Goal: Share content

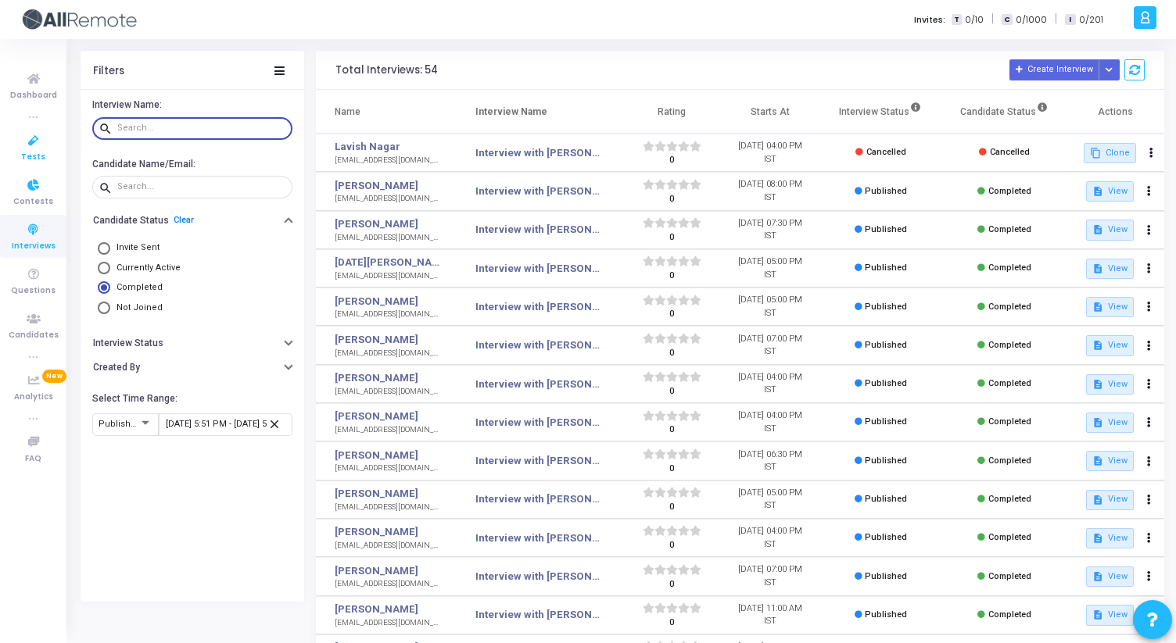
click at [34, 147] on icon at bounding box center [33, 141] width 33 height 20
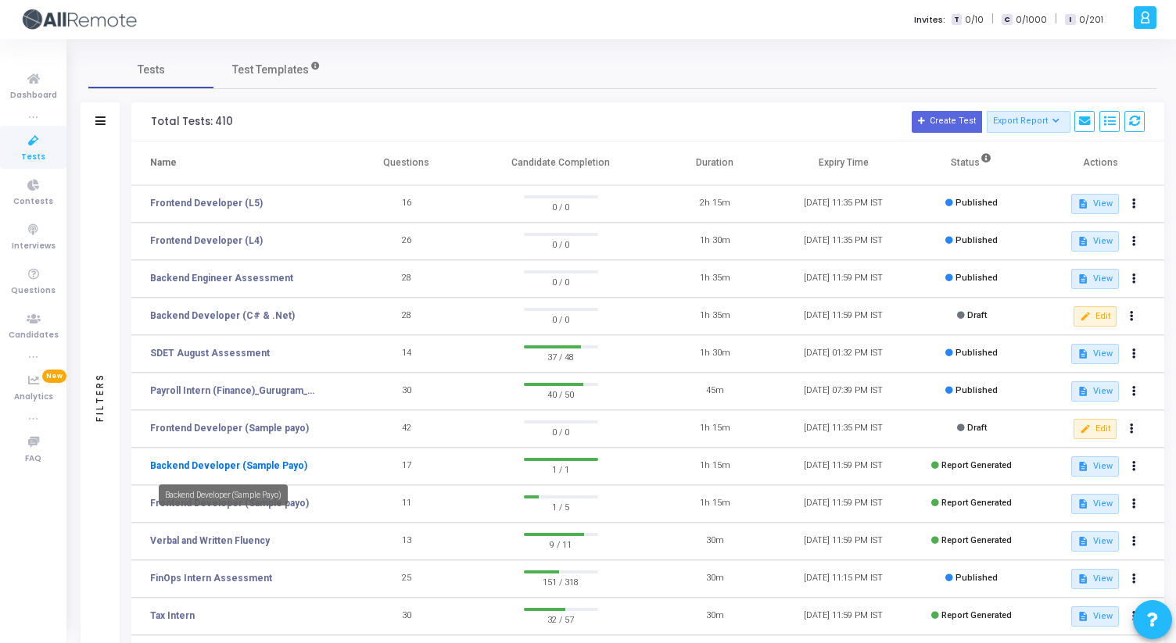
scroll to position [188, 0]
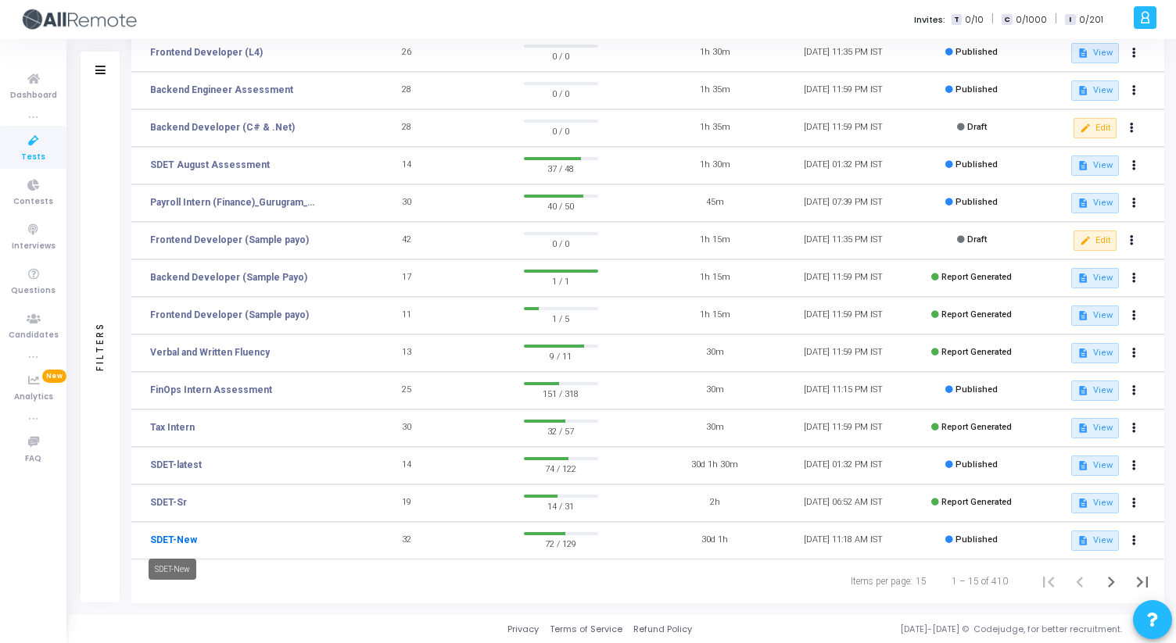
click at [183, 541] on link "SDET-New" at bounding box center [173, 540] width 47 height 14
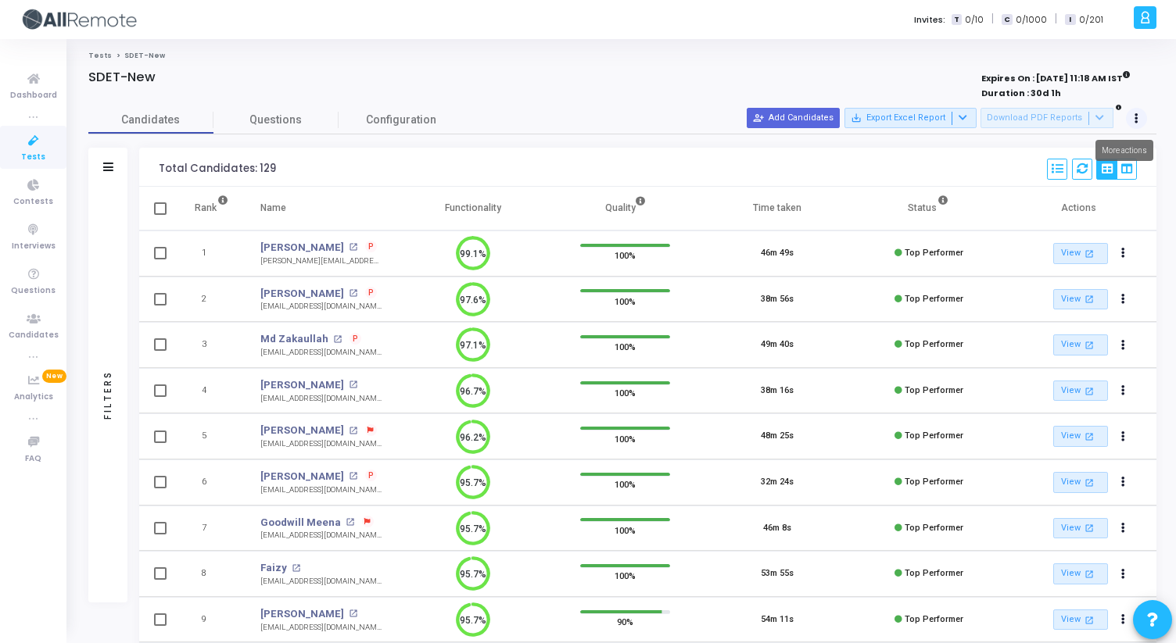
click at [1137, 122] on icon at bounding box center [1137, 119] width 4 height 8
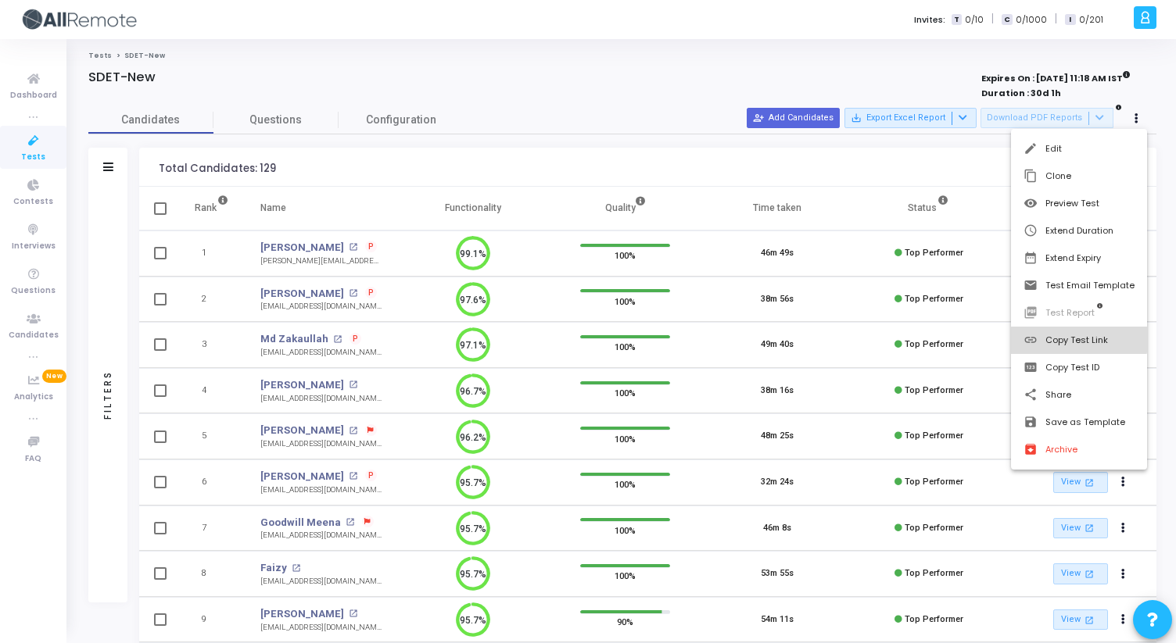
click at [1062, 335] on button "link Copy Test Link" at bounding box center [1079, 340] width 136 height 27
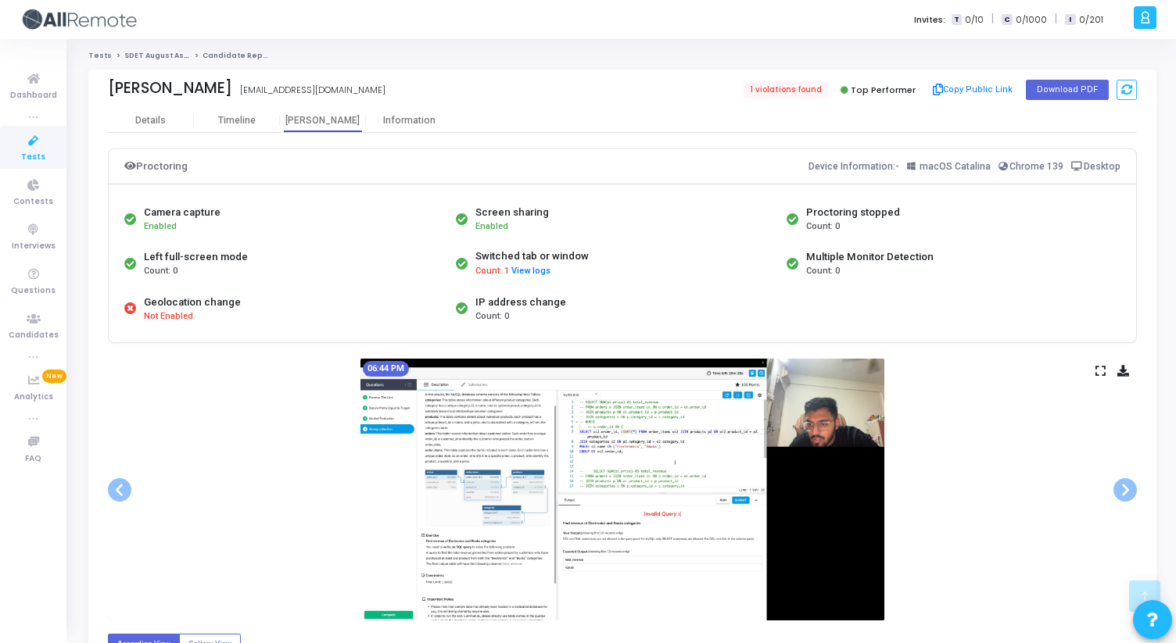
scroll to position [236, 0]
